Goal: Navigation & Orientation: Understand site structure

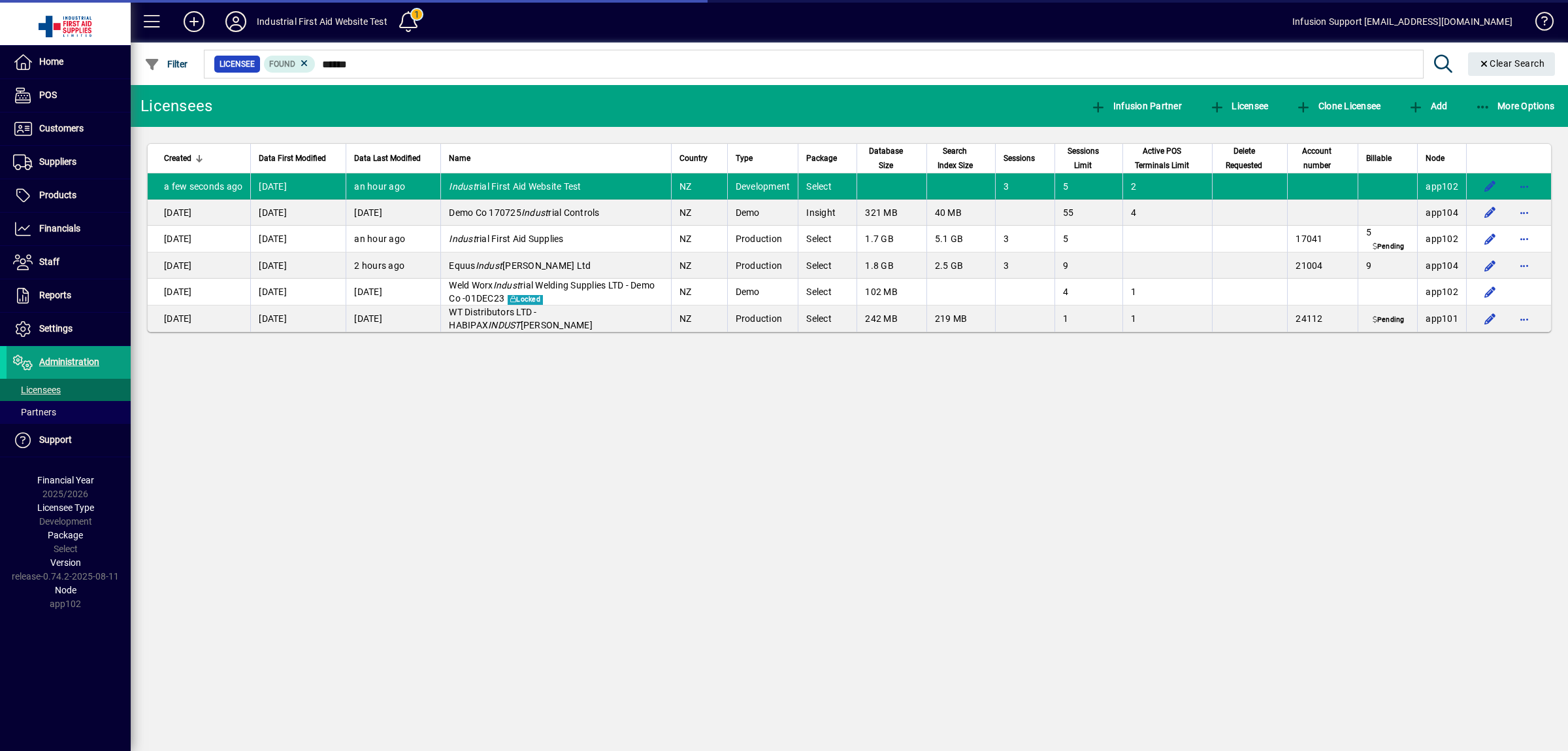
drag, startPoint x: 344, startPoint y: 21, endPoint x: 263, endPoint y: 21, distance: 81.0
click at [267, 23] on mat-toolbar-row "Industrial First Aid Website Test 1 Infusion Support support@infusionsoftware.c…" at bounding box center [849, 21] width 1437 height 42
drag, startPoint x: 256, startPoint y: 18, endPoint x: 387, endPoint y: 23, distance: 131.1
click at [387, 23] on div "Industrial First Aid Website Test" at bounding box center [321, 22] width 131 height 21
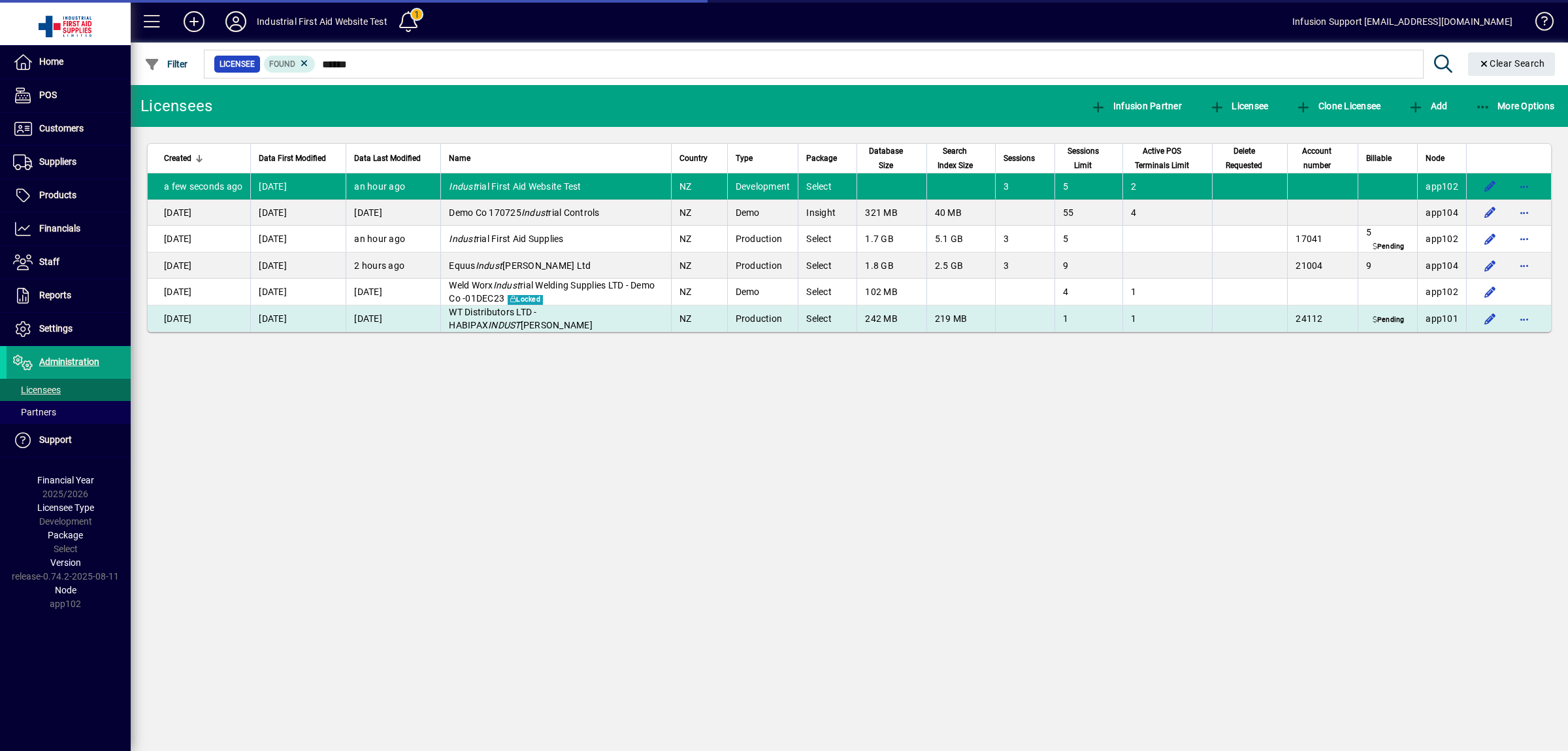
copy div "Industrial First Aid Website Test"
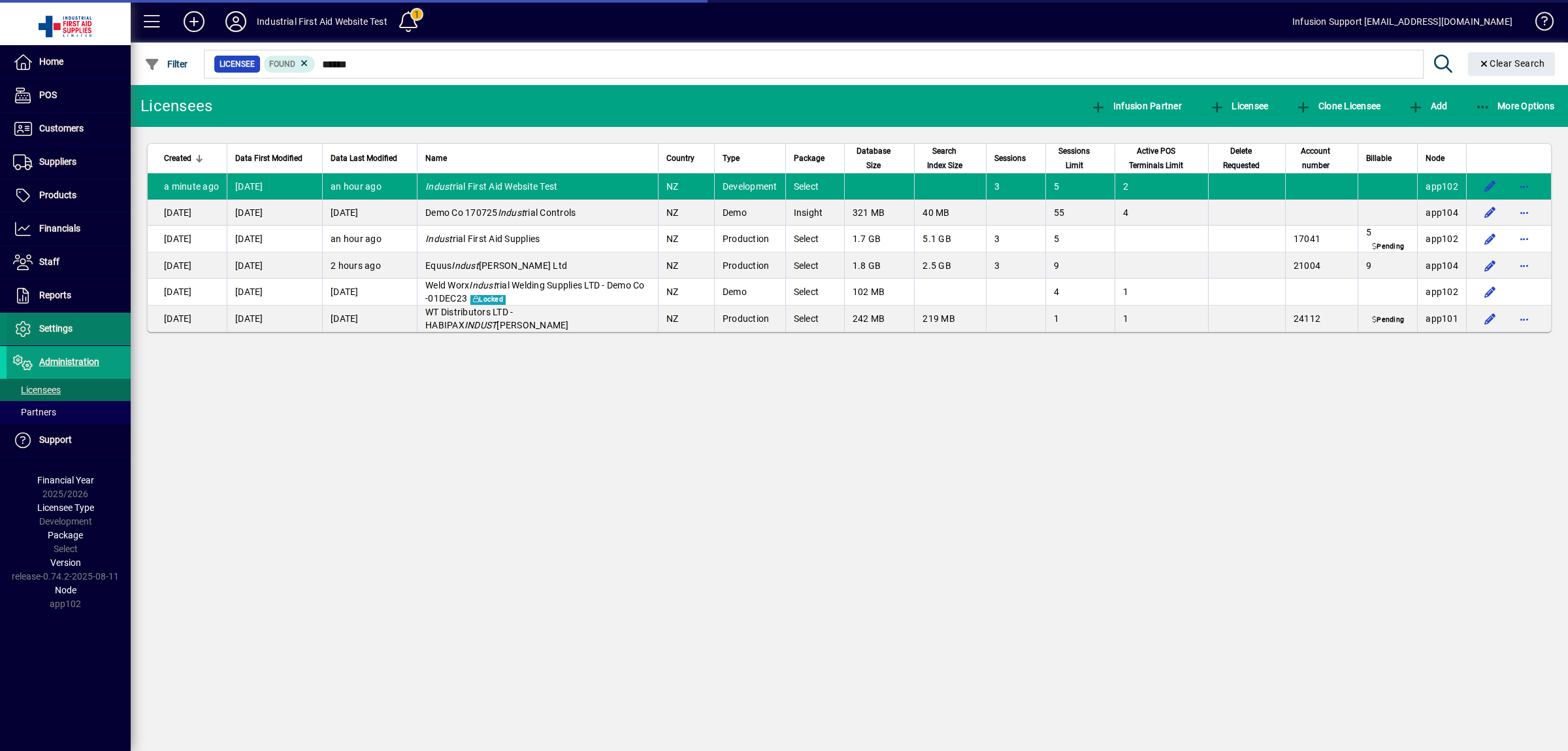
drag, startPoint x: 73, startPoint y: 328, endPoint x: 72, endPoint y: 340, distance: 12.0
click at [73, 328] on span at bounding box center [69, 328] width 124 height 31
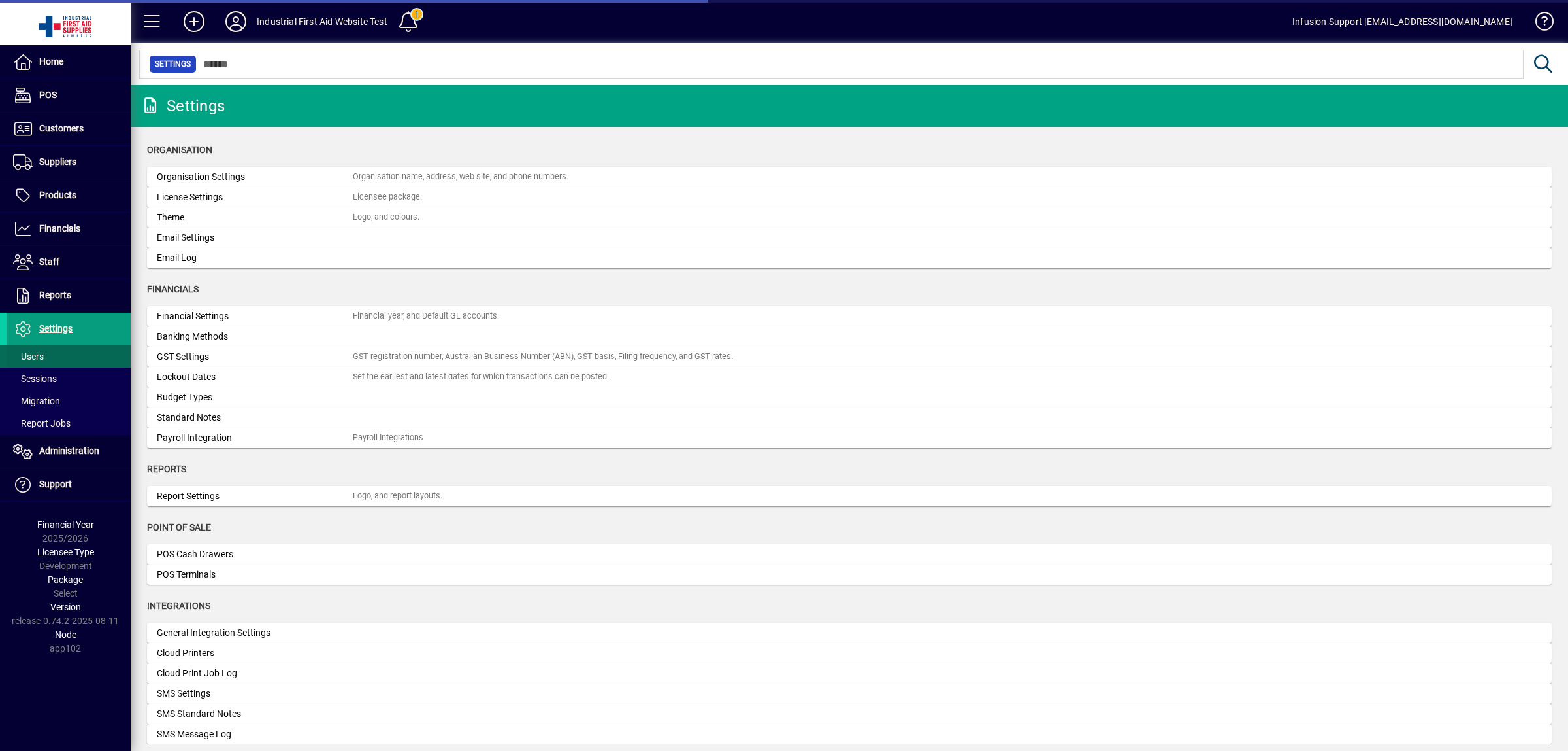
click at [38, 356] on span "Users" at bounding box center [28, 356] width 31 height 10
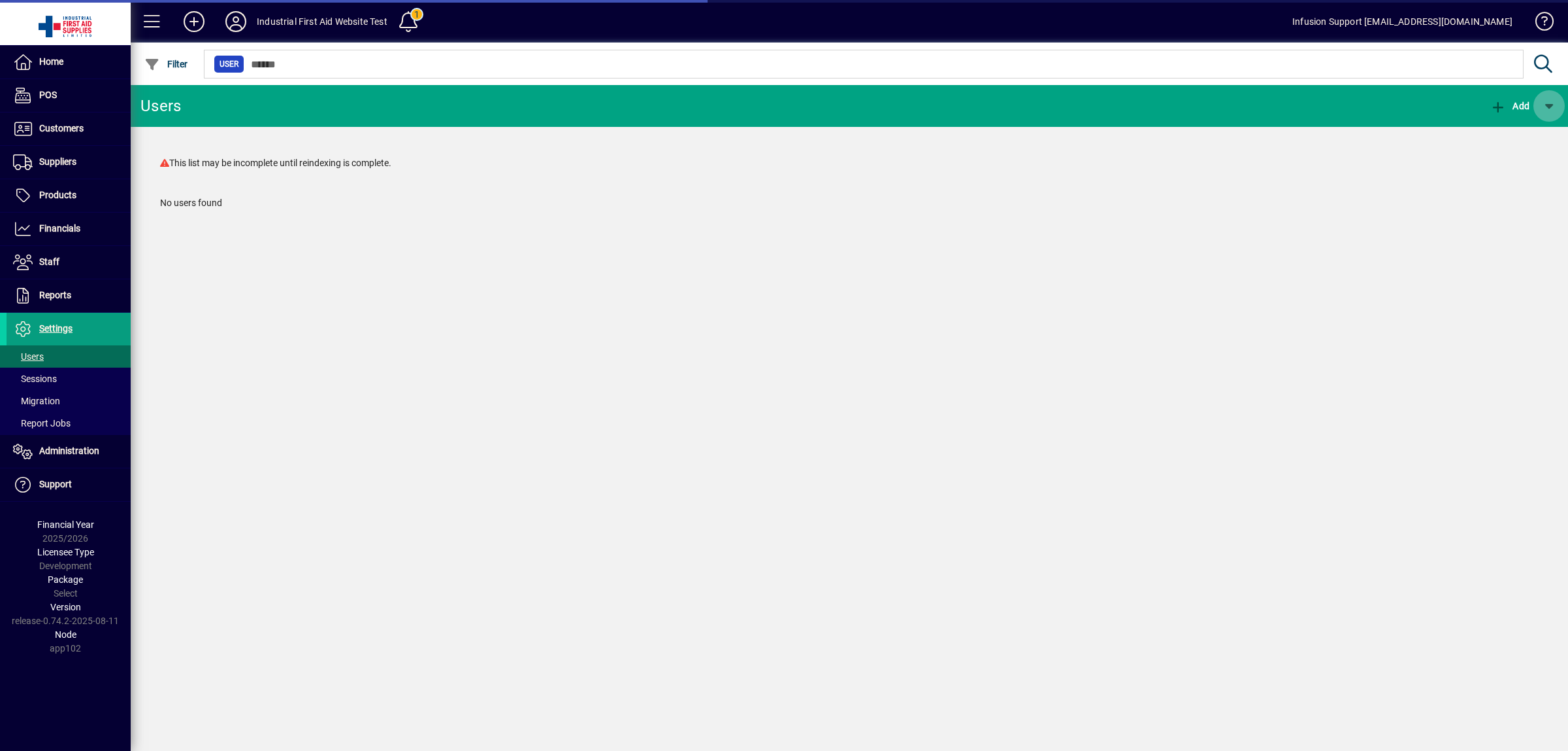
click at [1545, 102] on span "button" at bounding box center [1549, 105] width 31 height 31
click at [1492, 138] on span "External API User" at bounding box center [1502, 139] width 98 height 10
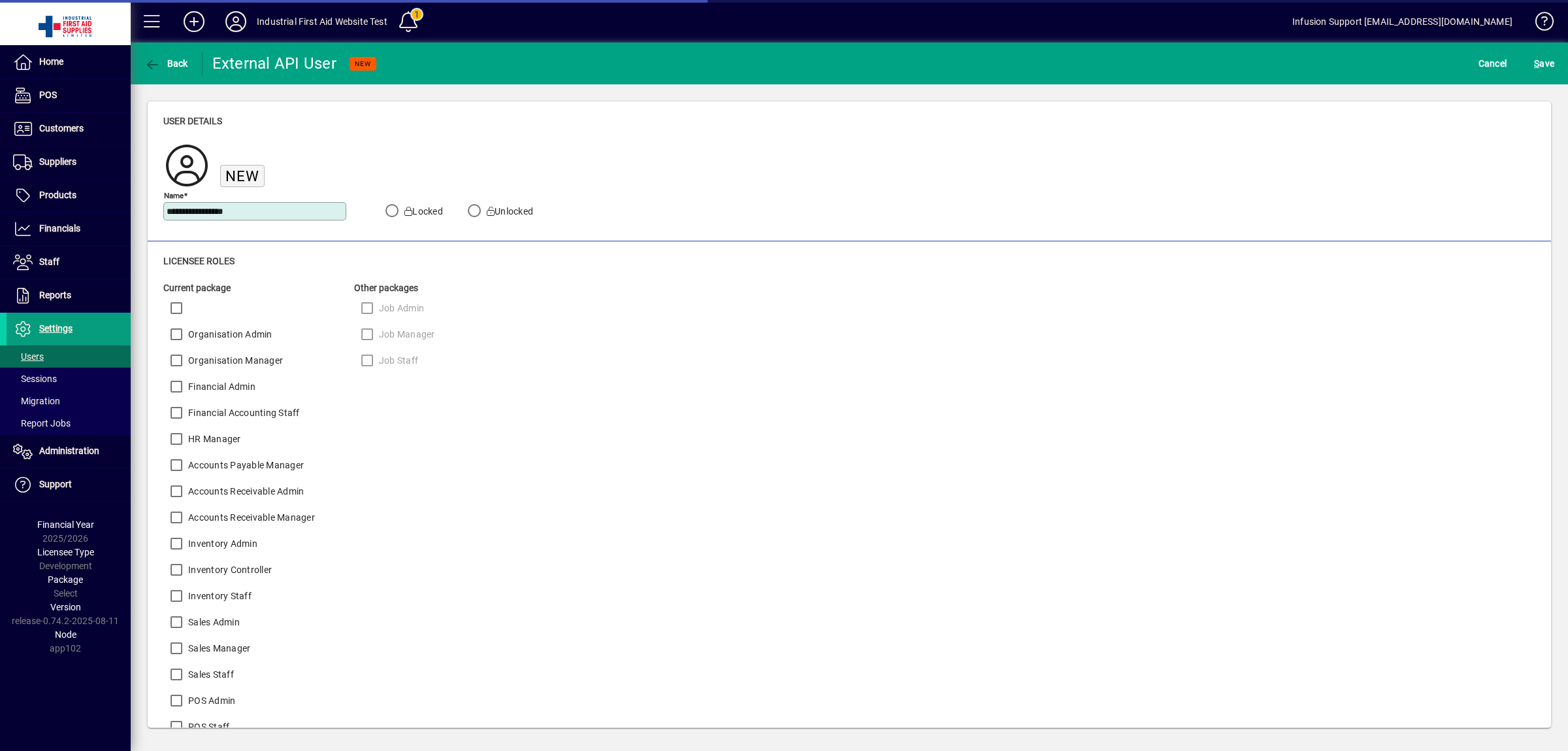
type input "**********"
click at [1541, 68] on span "S ave" at bounding box center [1545, 63] width 21 height 21
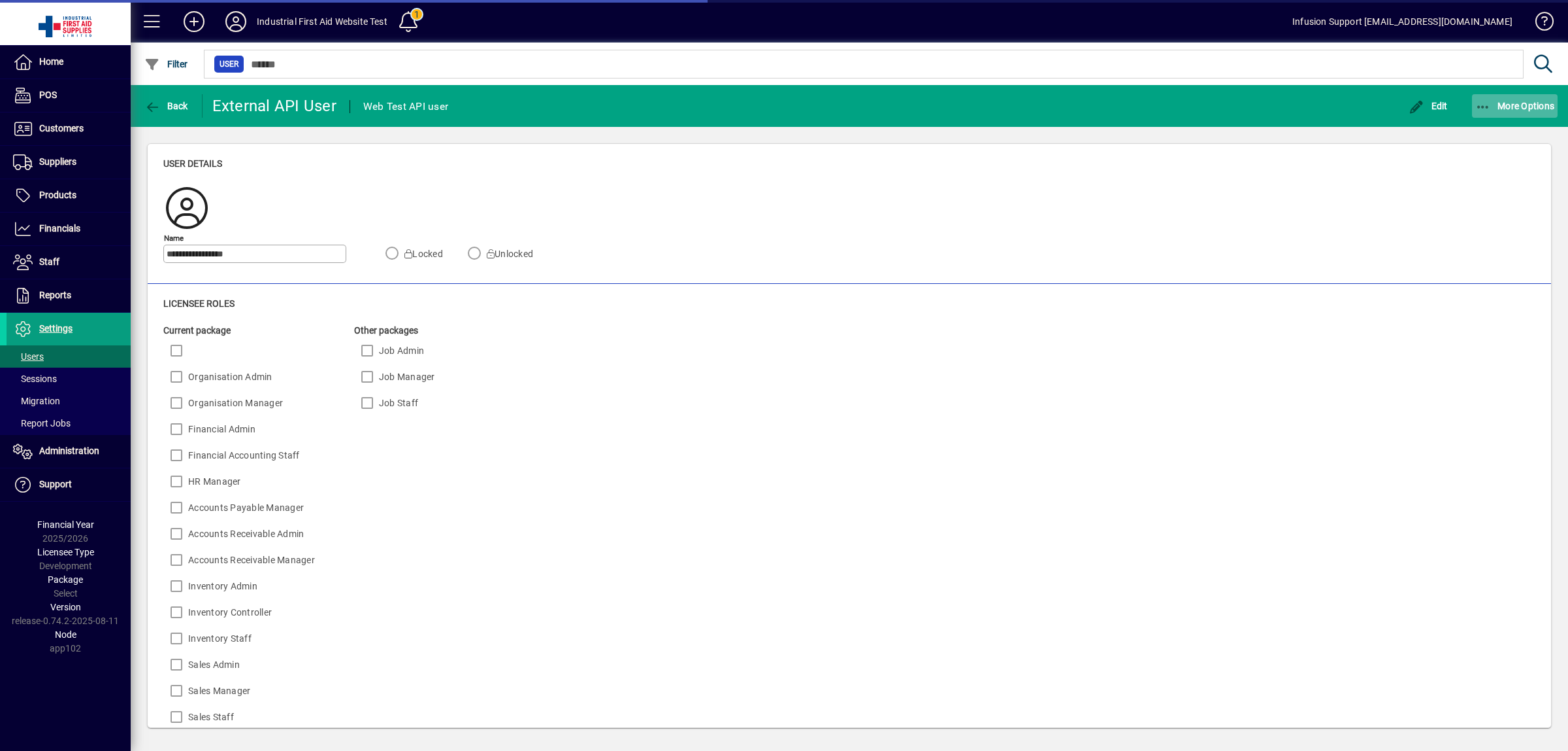
click at [1485, 108] on icon "button" at bounding box center [1483, 107] width 16 height 13
click at [1482, 134] on span "Create external API session" at bounding box center [1491, 134] width 134 height 16
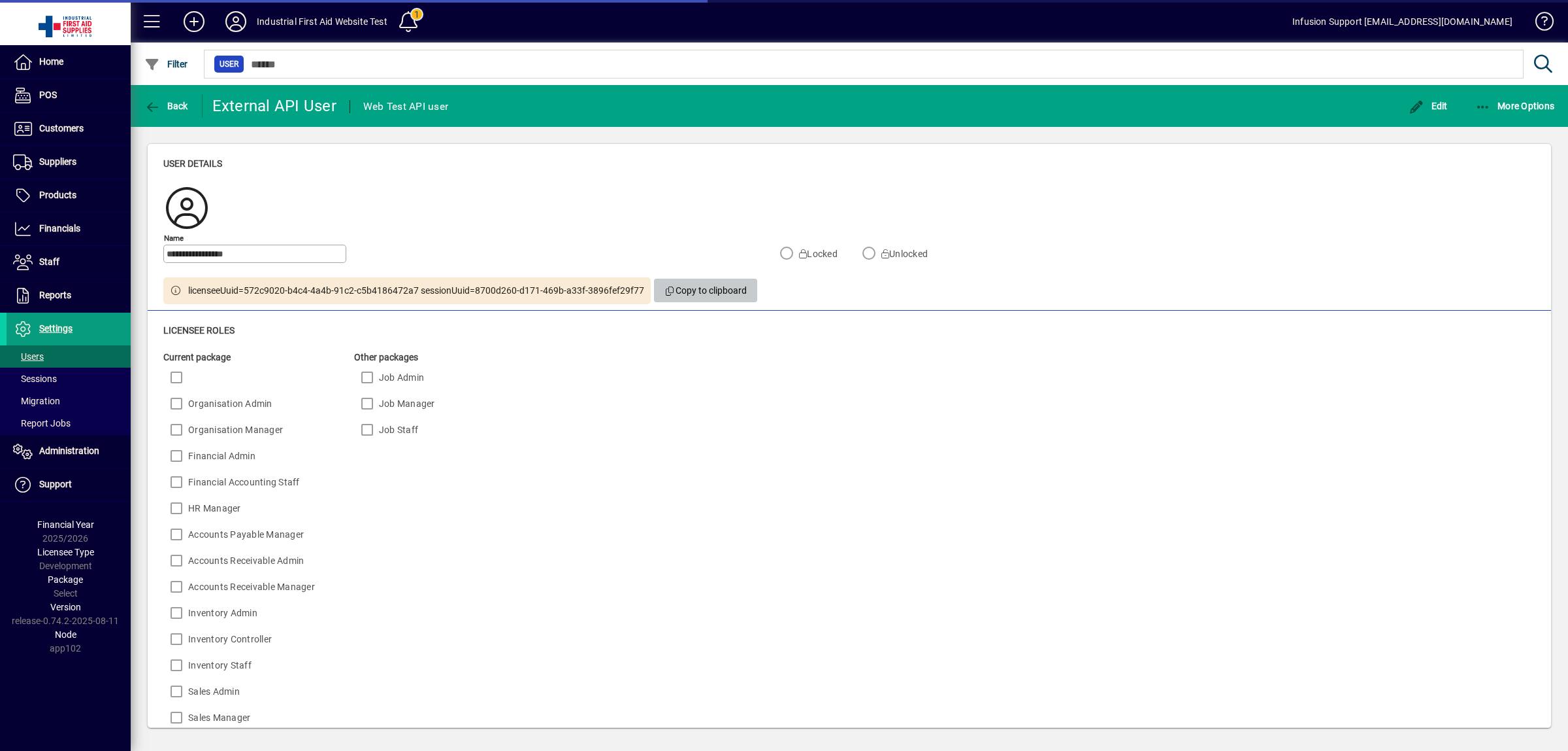
click at [701, 289] on span "Copy to clipboard" at bounding box center [706, 290] width 83 height 22
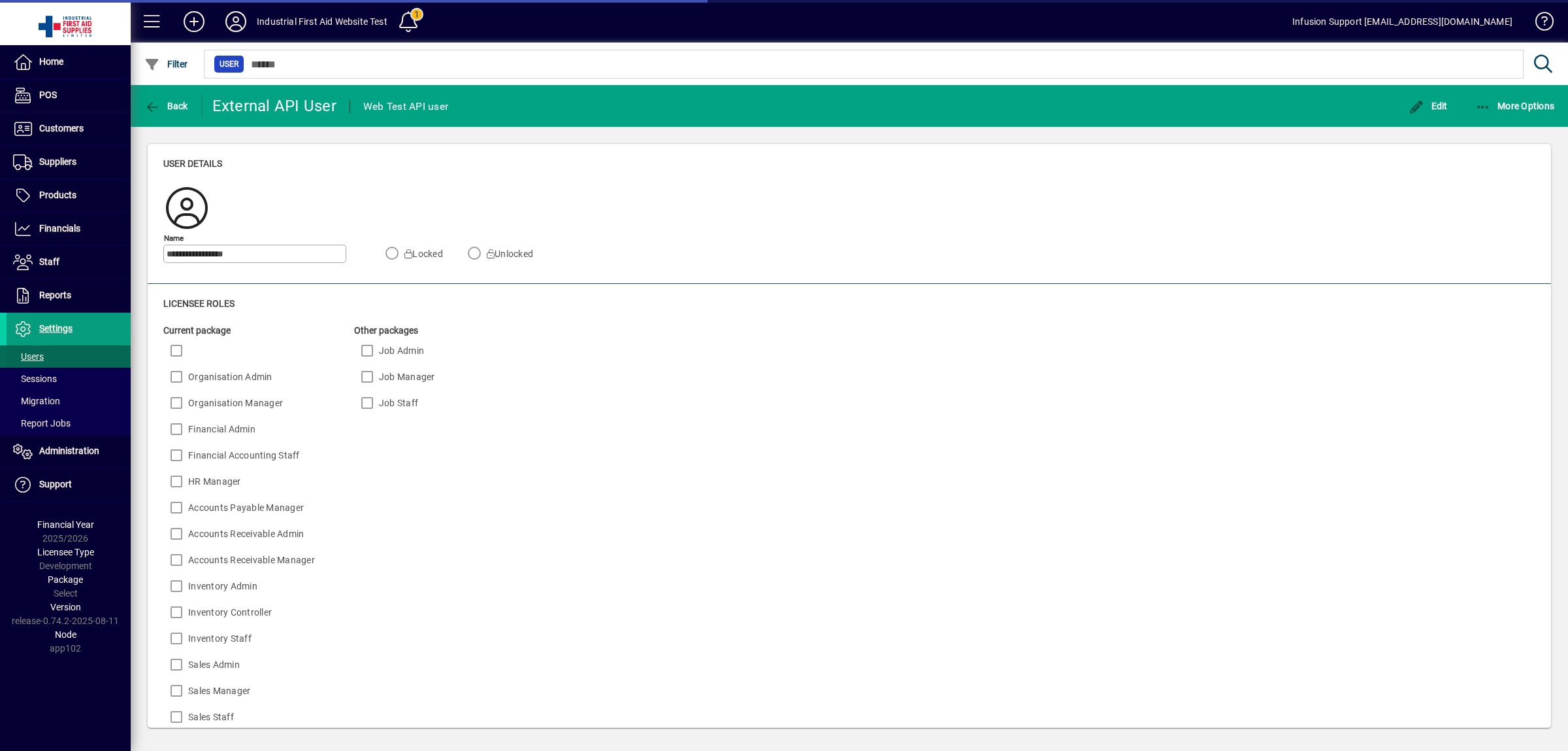
click at [35, 360] on span "Users" at bounding box center [28, 356] width 31 height 10
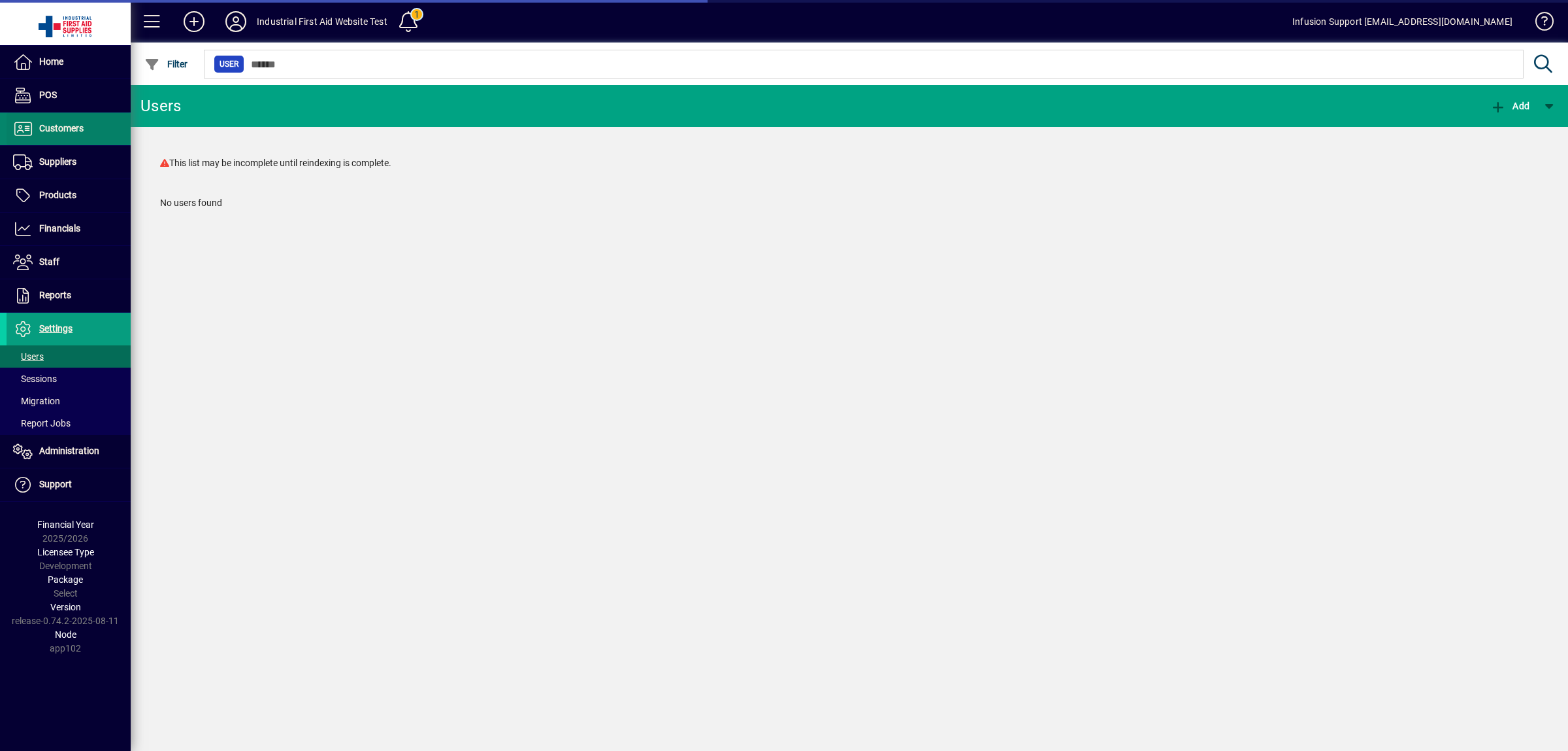
click at [56, 126] on span "Customers" at bounding box center [61, 128] width 44 height 10
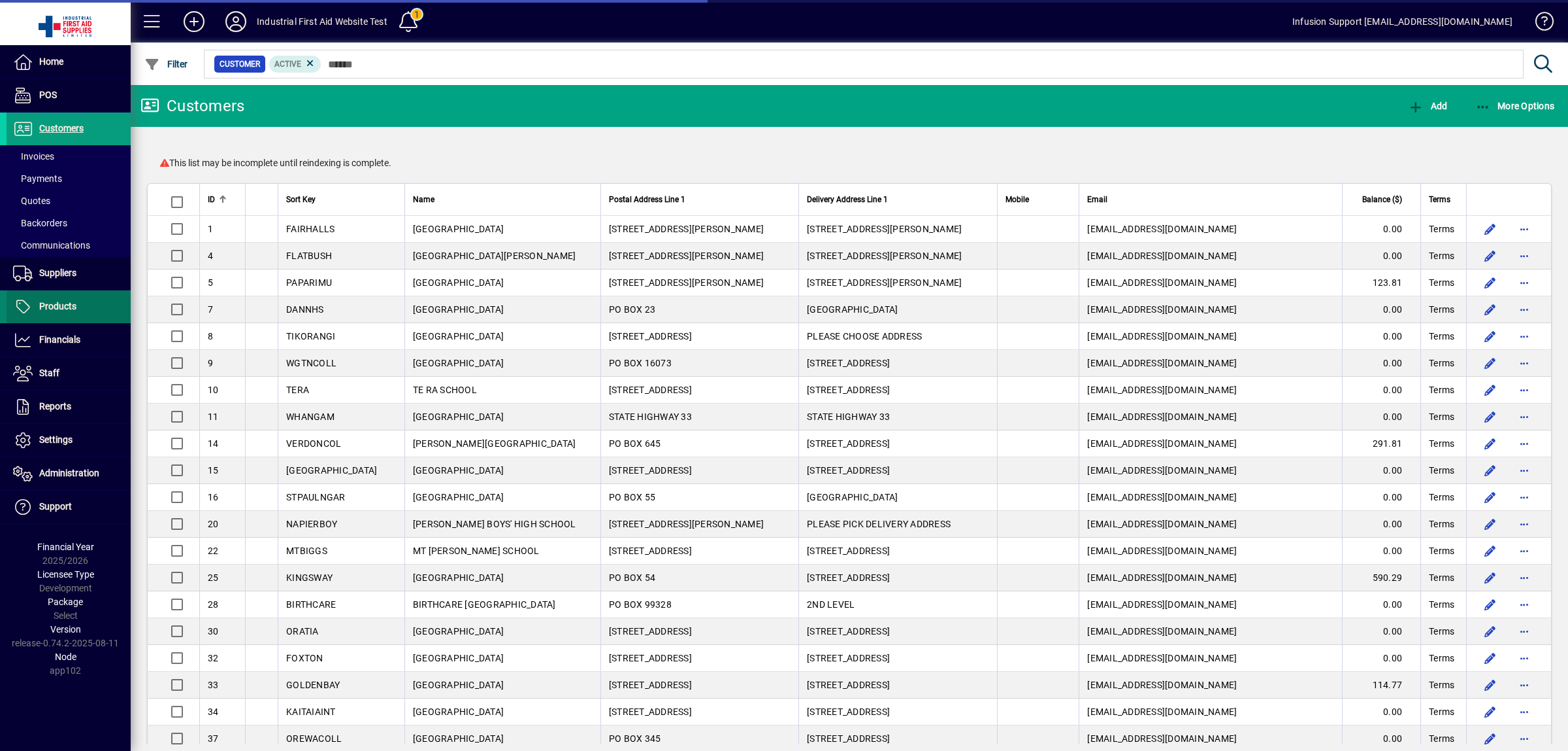
click at [57, 305] on span "Products" at bounding box center [58, 305] width 38 height 10
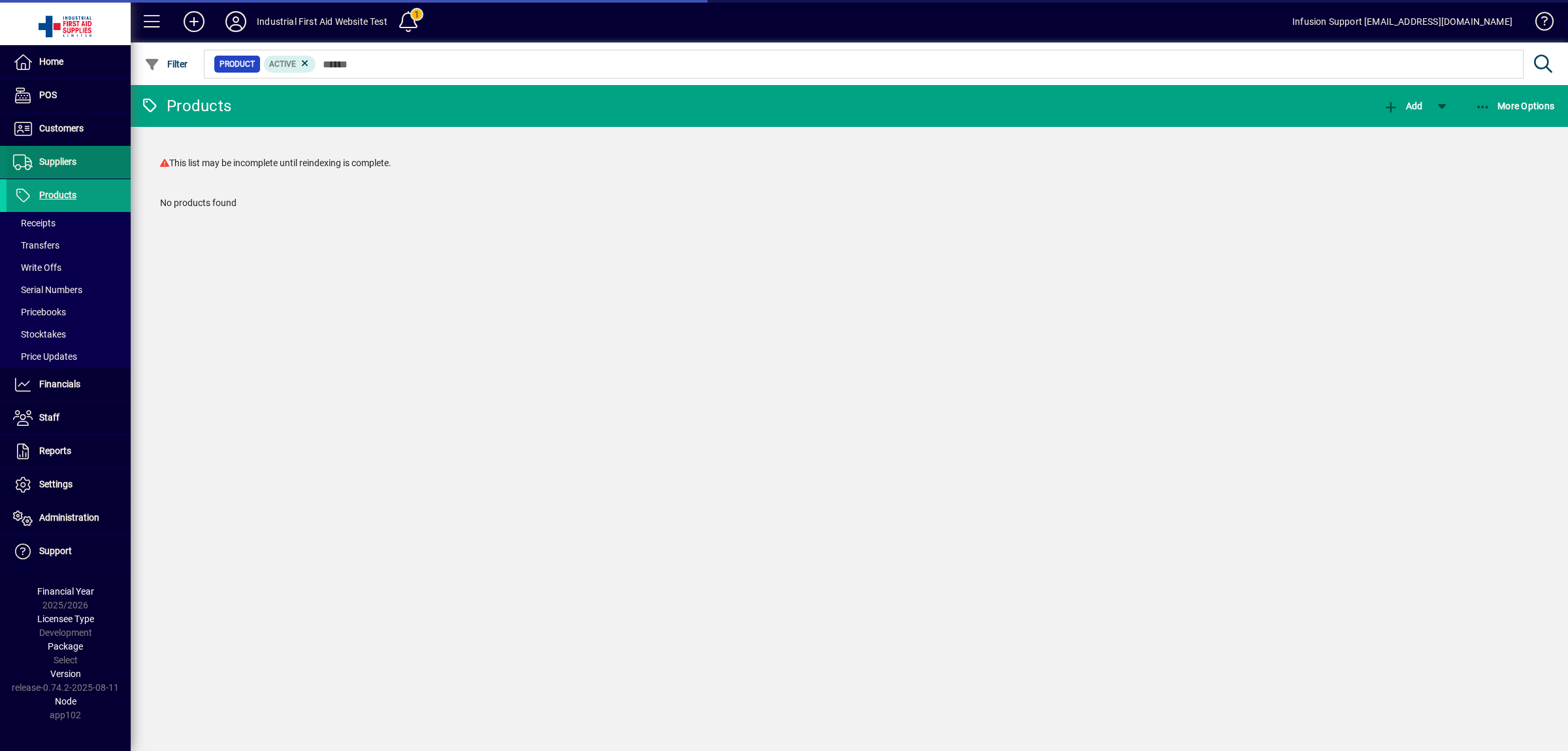
click at [70, 165] on span "Suppliers" at bounding box center [58, 161] width 38 height 10
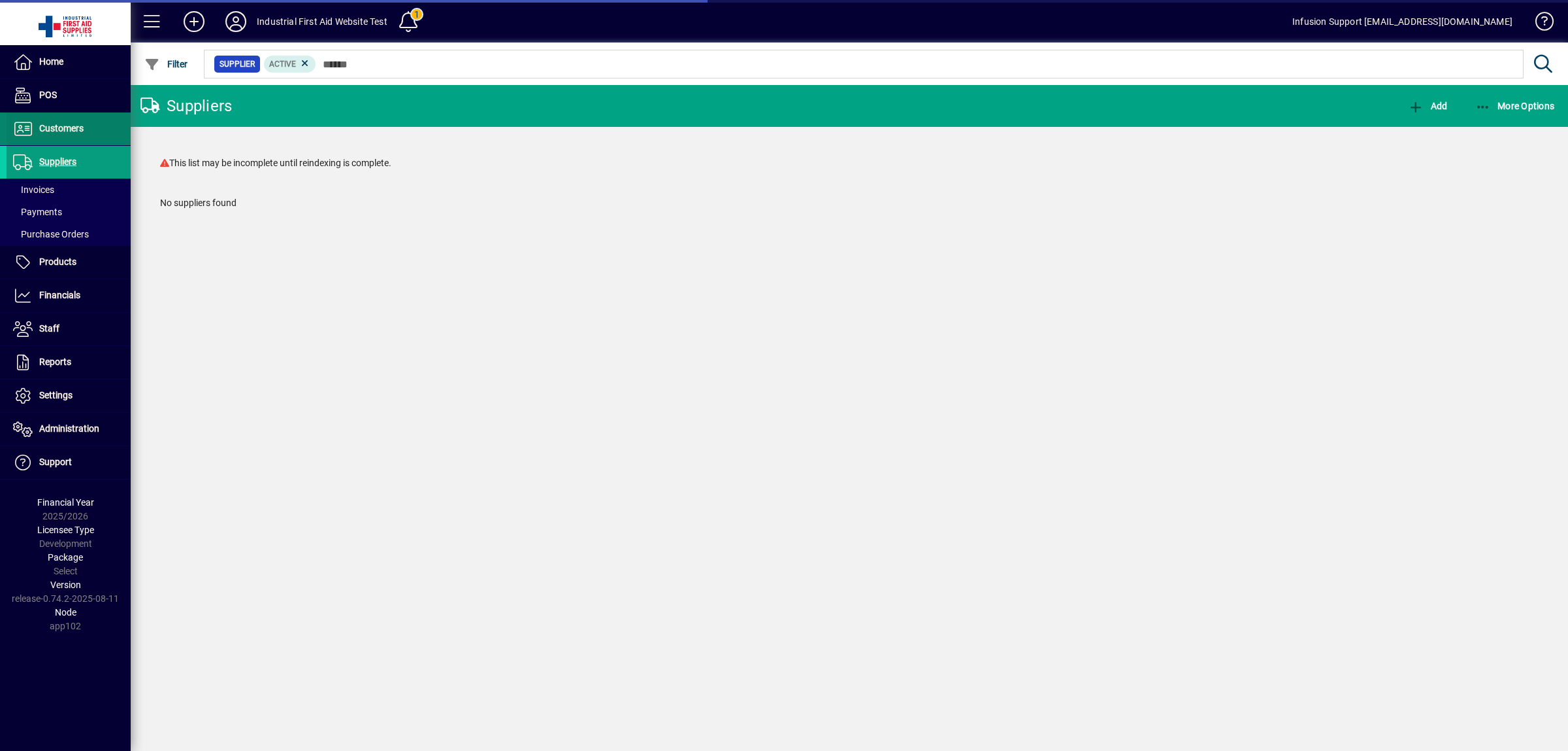
click at [70, 133] on span "Customers" at bounding box center [61, 128] width 44 height 10
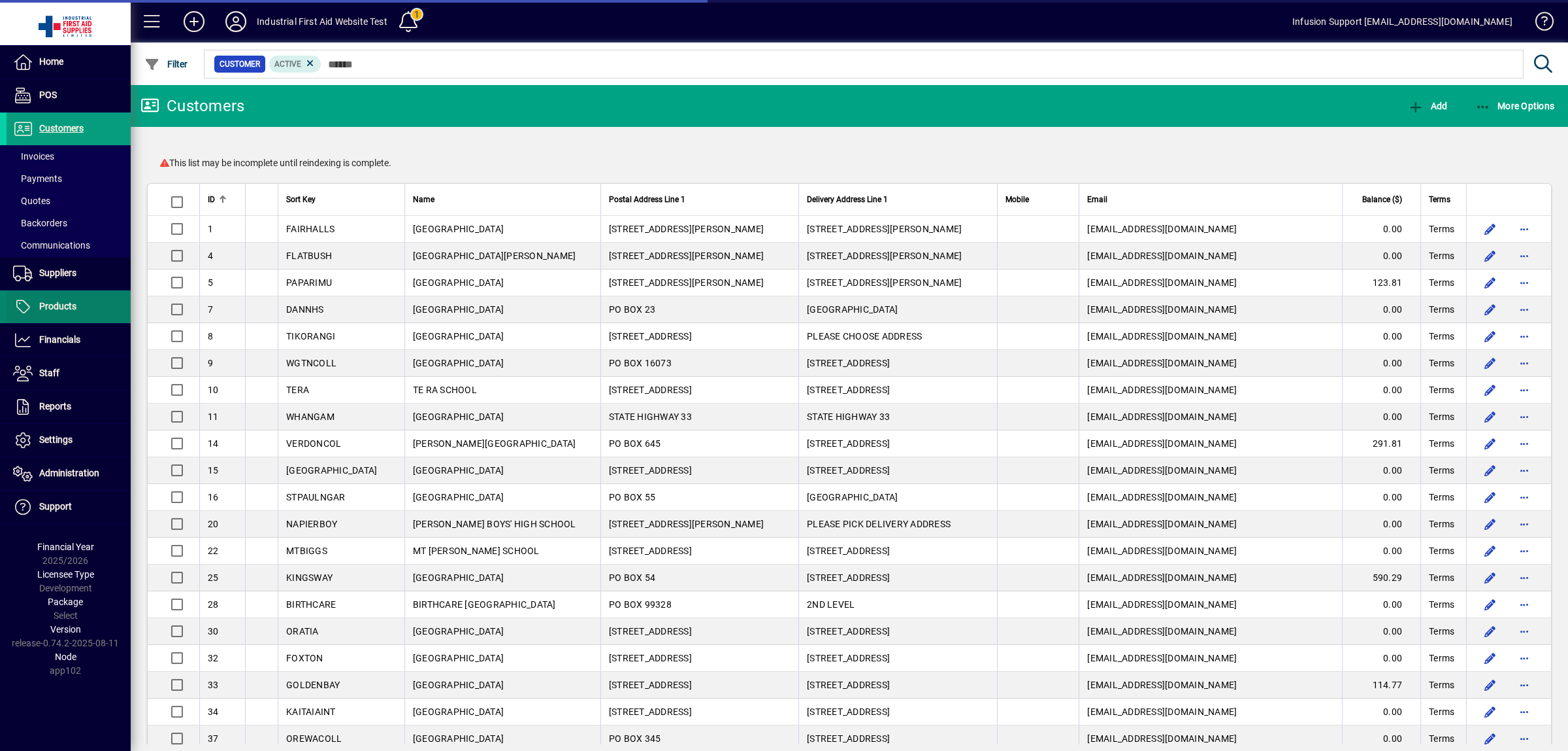
click at [63, 304] on span "Products" at bounding box center [58, 305] width 38 height 10
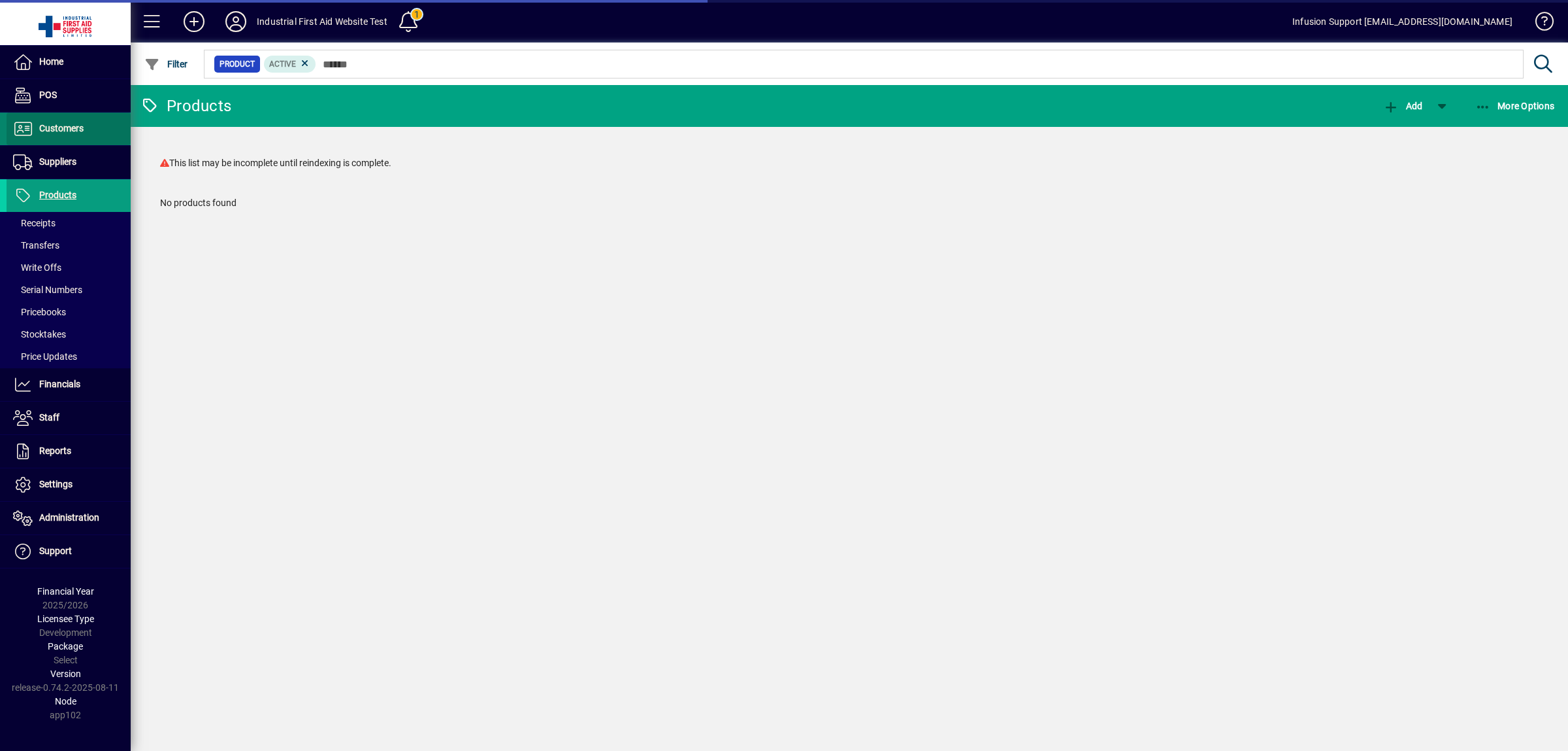
click at [69, 134] on span "Customers" at bounding box center [45, 129] width 77 height 16
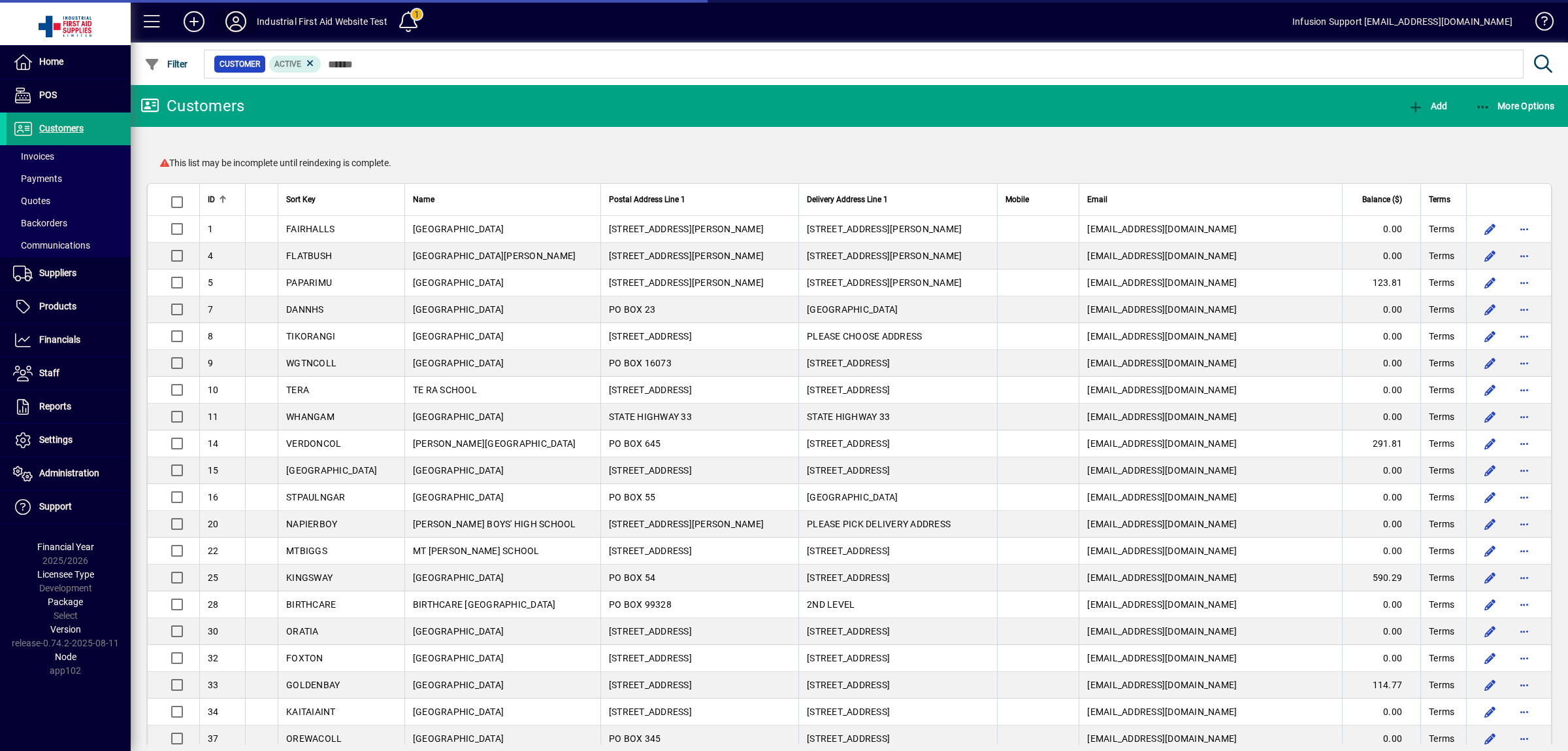
click at [235, 18] on icon at bounding box center [236, 22] width 26 height 21
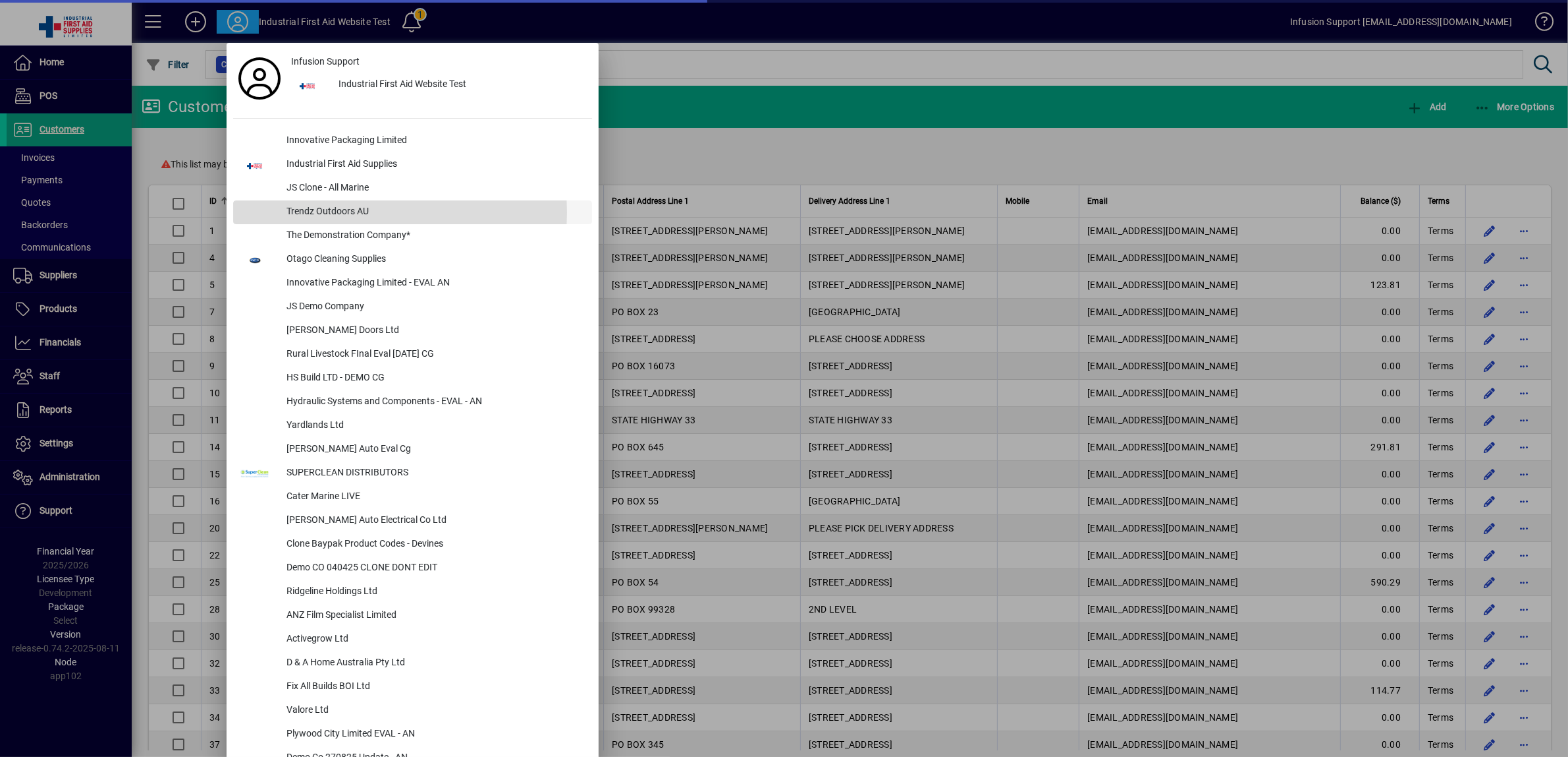
click at [324, 212] on div "Trendz Outdoors AU" at bounding box center [434, 211] width 316 height 24
